Goal: Navigation & Orientation: Find specific page/section

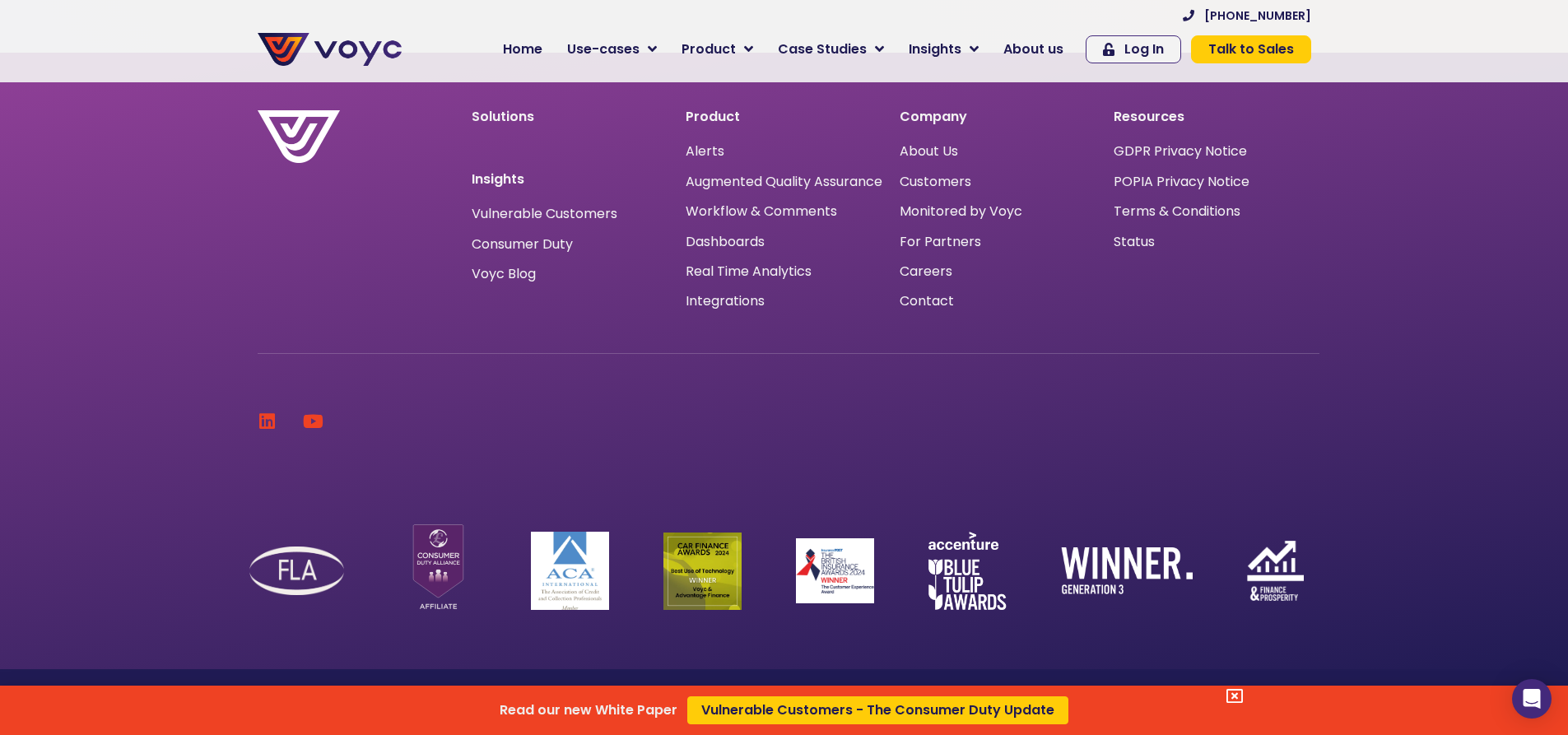
scroll to position [5265, 0]
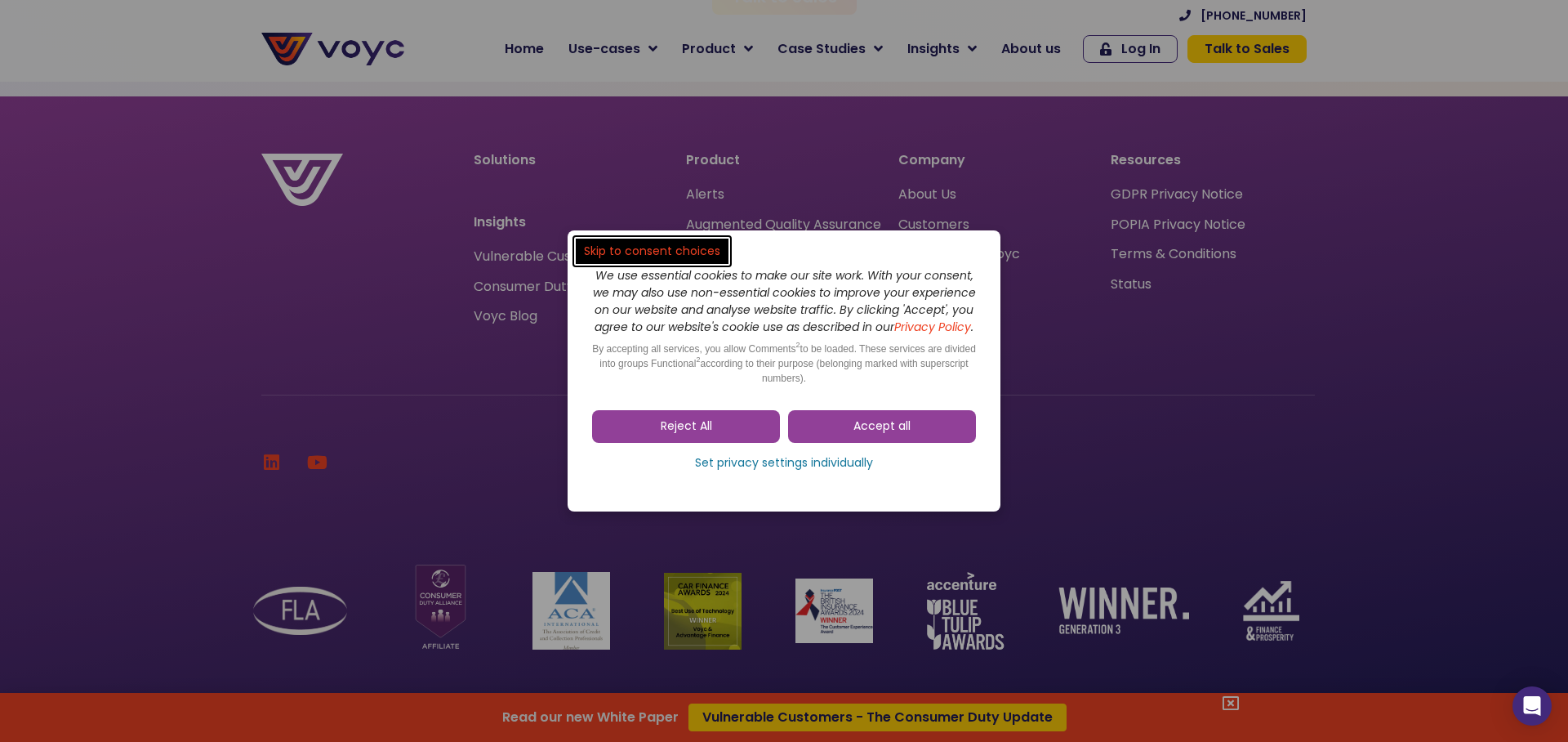
click at [1030, 47] on dialog "Skip to consent choices We use essential cookies to make our site work. With yo…" at bounding box center [784, 371] width 1568 height 742
click at [648, 431] on link "Reject All" at bounding box center [685, 426] width 188 height 33
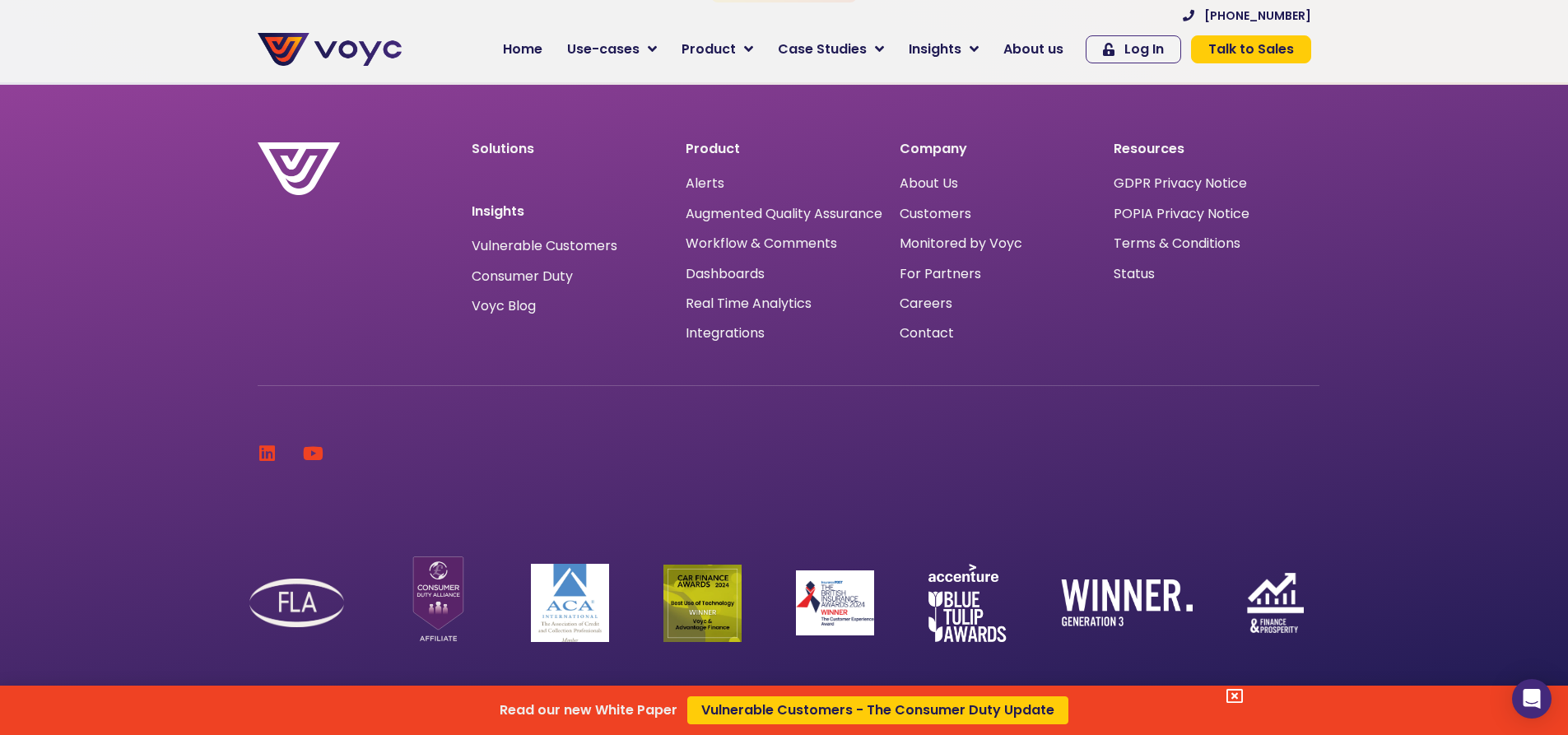
click at [1050, 50] on div "Read our new White Paper Vulnerable Customers - The Consumer Duty Update" at bounding box center [784, 367] width 1568 height 735
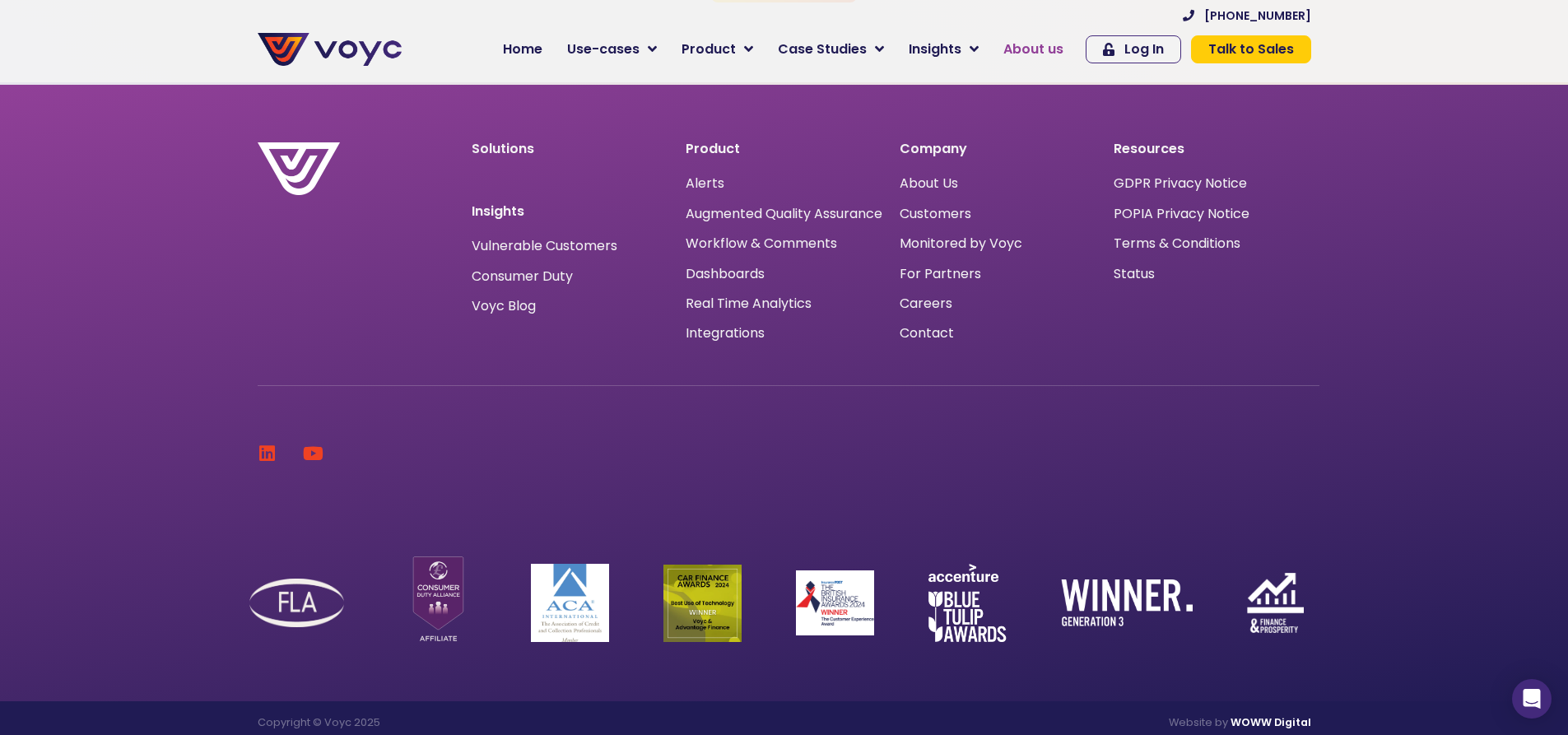
click at [1046, 48] on span "About us" at bounding box center [1032, 49] width 60 height 20
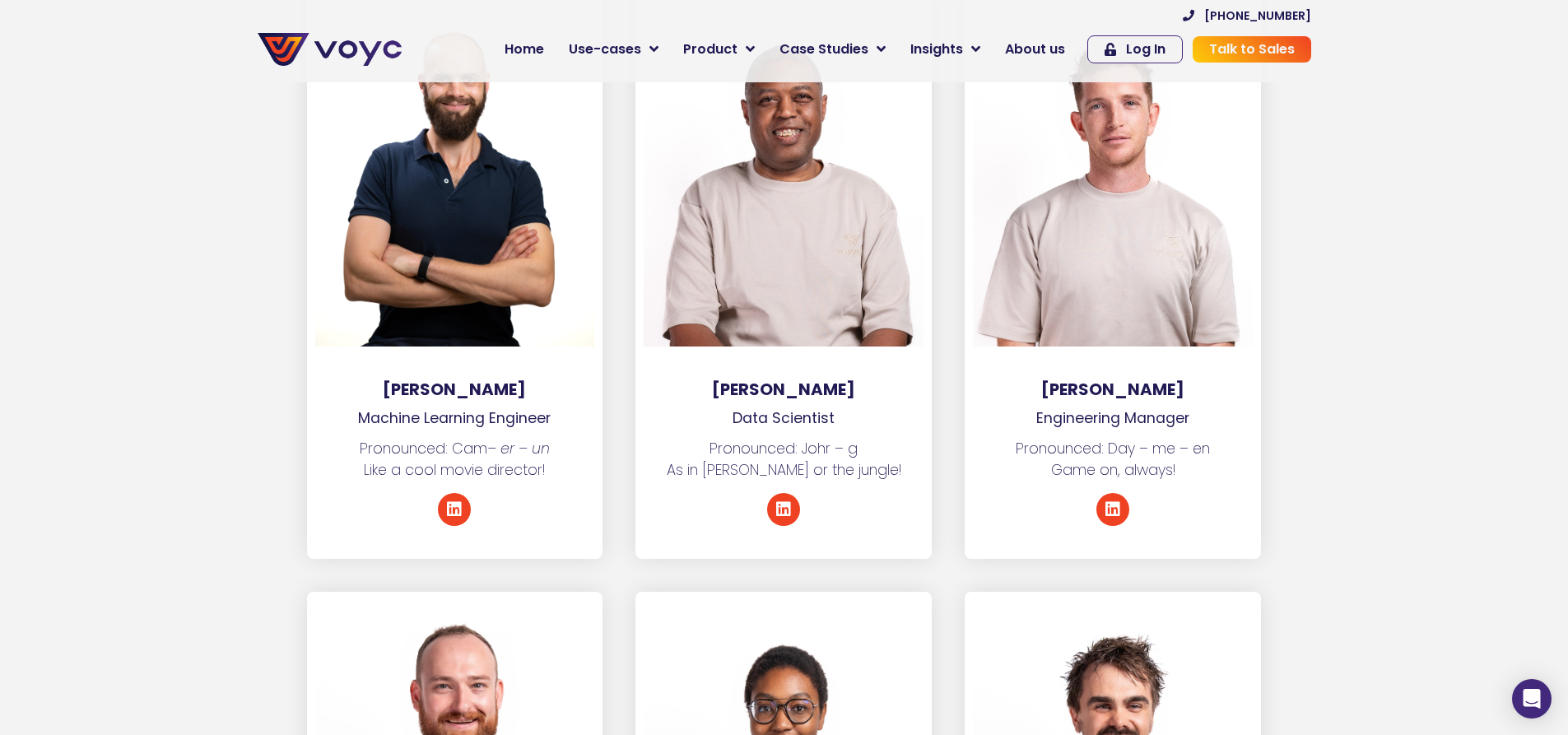
scroll to position [2813, 0]
